Goal: Find specific page/section: Find specific page/section

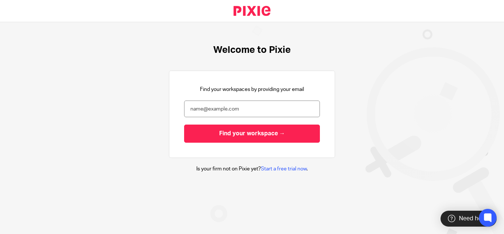
click at [226, 112] on input "email" at bounding box center [252, 108] width 136 height 17
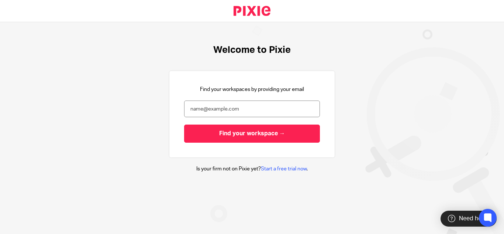
click at [226, 112] on input "email" at bounding box center [252, 108] width 136 height 17
click at [234, 116] on input "email" at bounding box center [252, 108] width 136 height 17
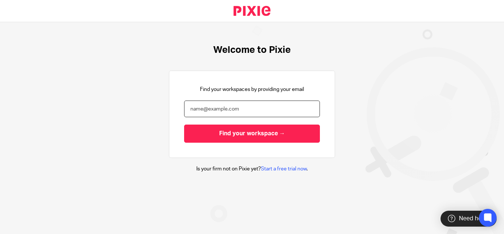
paste input "[EMAIL_ADDRESS][DOMAIN_NAME]"
click at [220, 109] on input "[EMAIL_ADDRESS][DOMAIN_NAME]" at bounding box center [252, 108] width 136 height 17
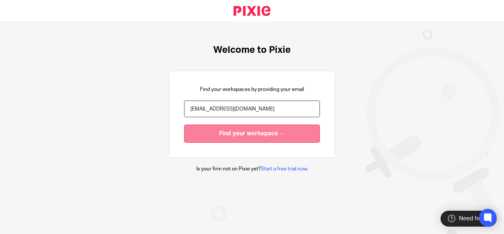
type input "aishwarya@jumpaccounting.co.uk"
click at [243, 128] on input "Find your workspace →" at bounding box center [252, 133] width 136 height 18
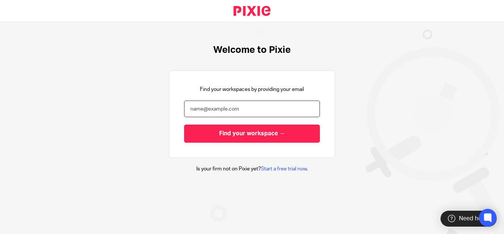
click at [217, 111] on input "email" at bounding box center [252, 108] width 136 height 17
paste input "[EMAIL_ADDRESS][DOMAIN_NAME]"
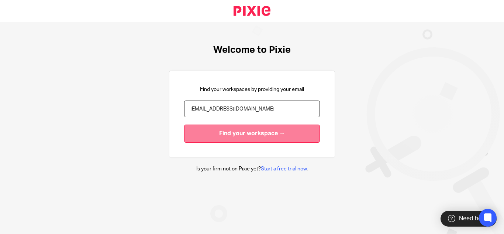
type input "[EMAIL_ADDRESS][DOMAIN_NAME]"
click at [236, 130] on input "Find your workspace →" at bounding box center [252, 133] width 136 height 18
